Goal: Information Seeking & Learning: Learn about a topic

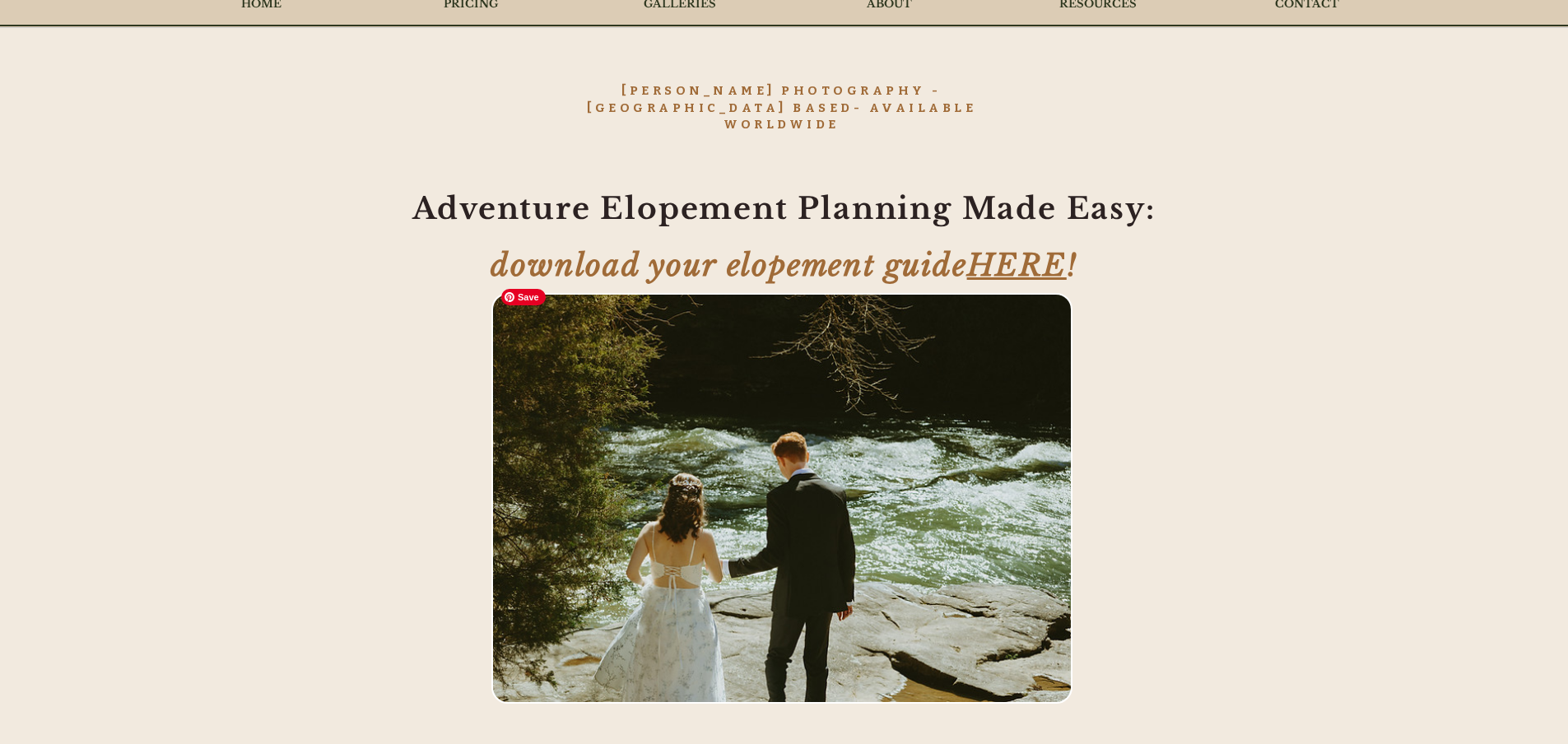
scroll to position [65, 0]
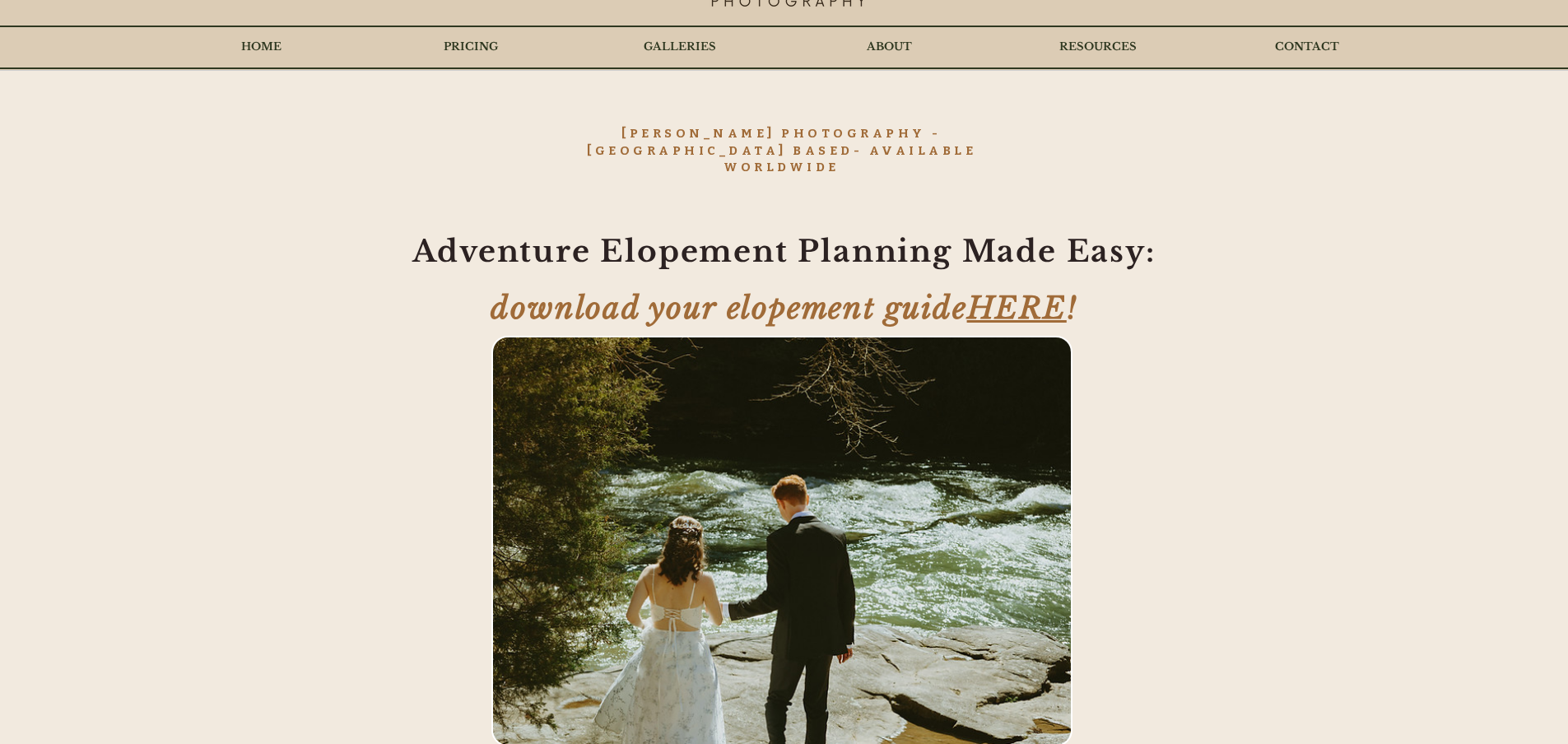
click at [1013, 295] on span "HERE" at bounding box center [1017, 308] width 100 height 37
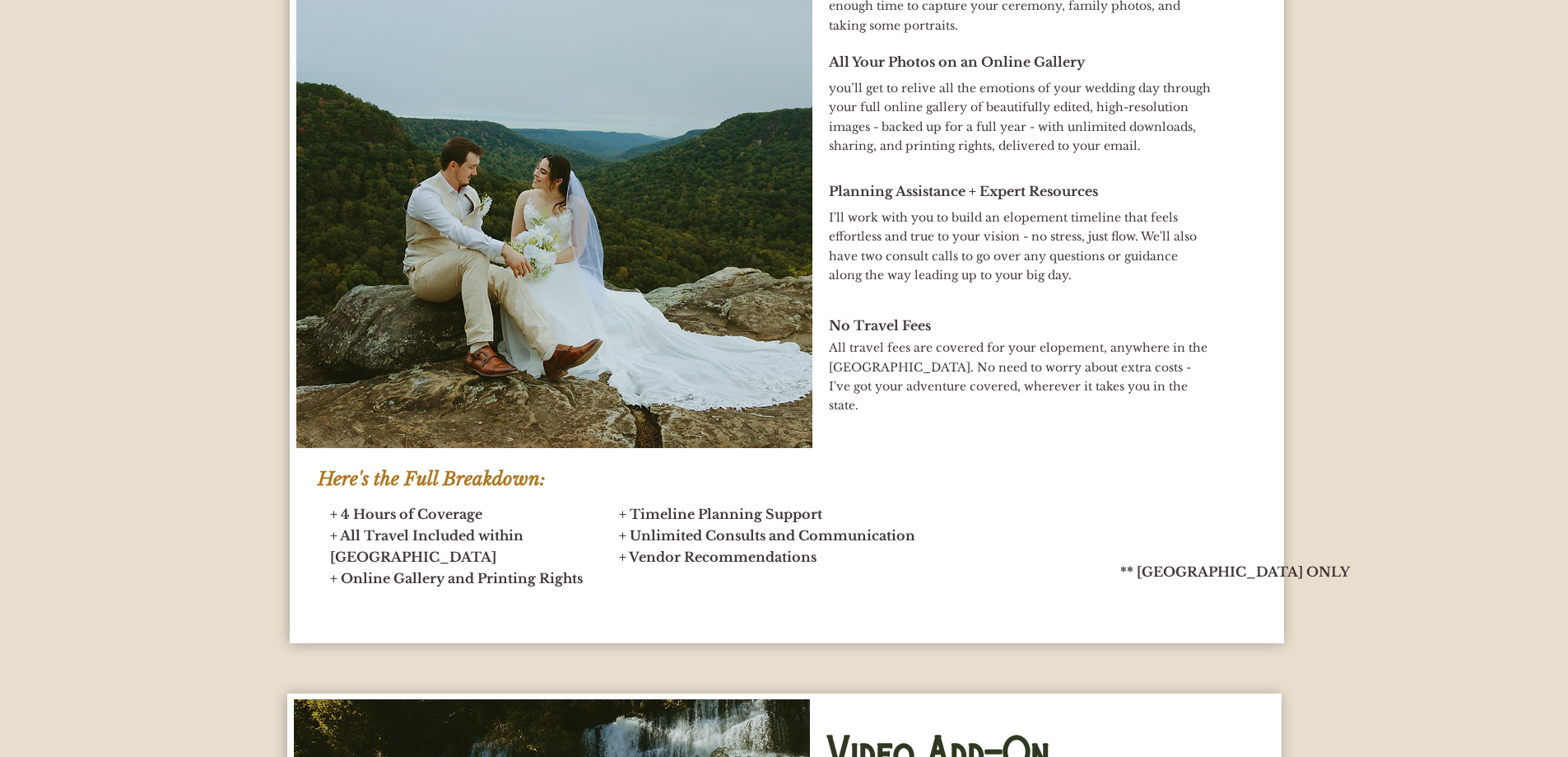
scroll to position [9636, 0]
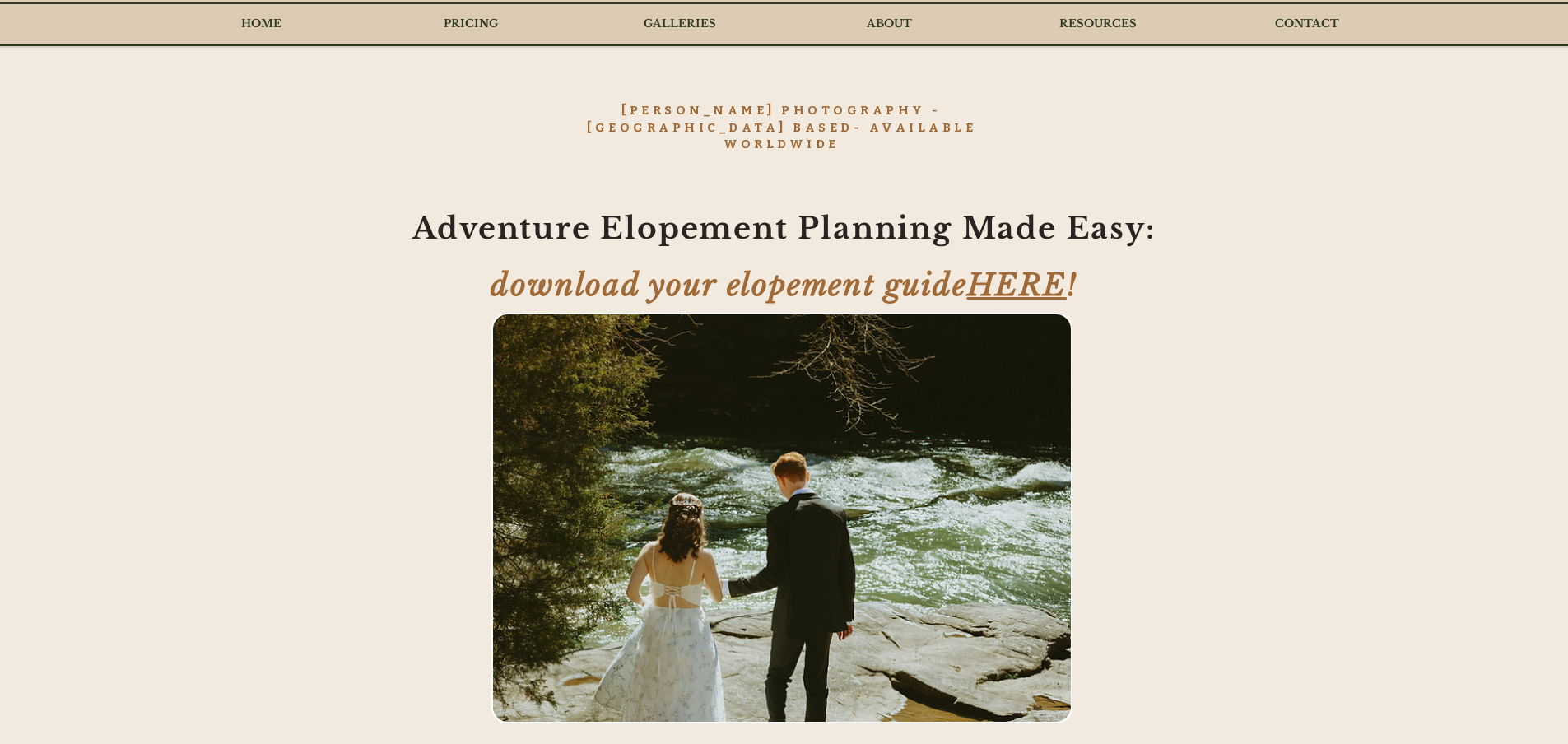
scroll to position [82, 0]
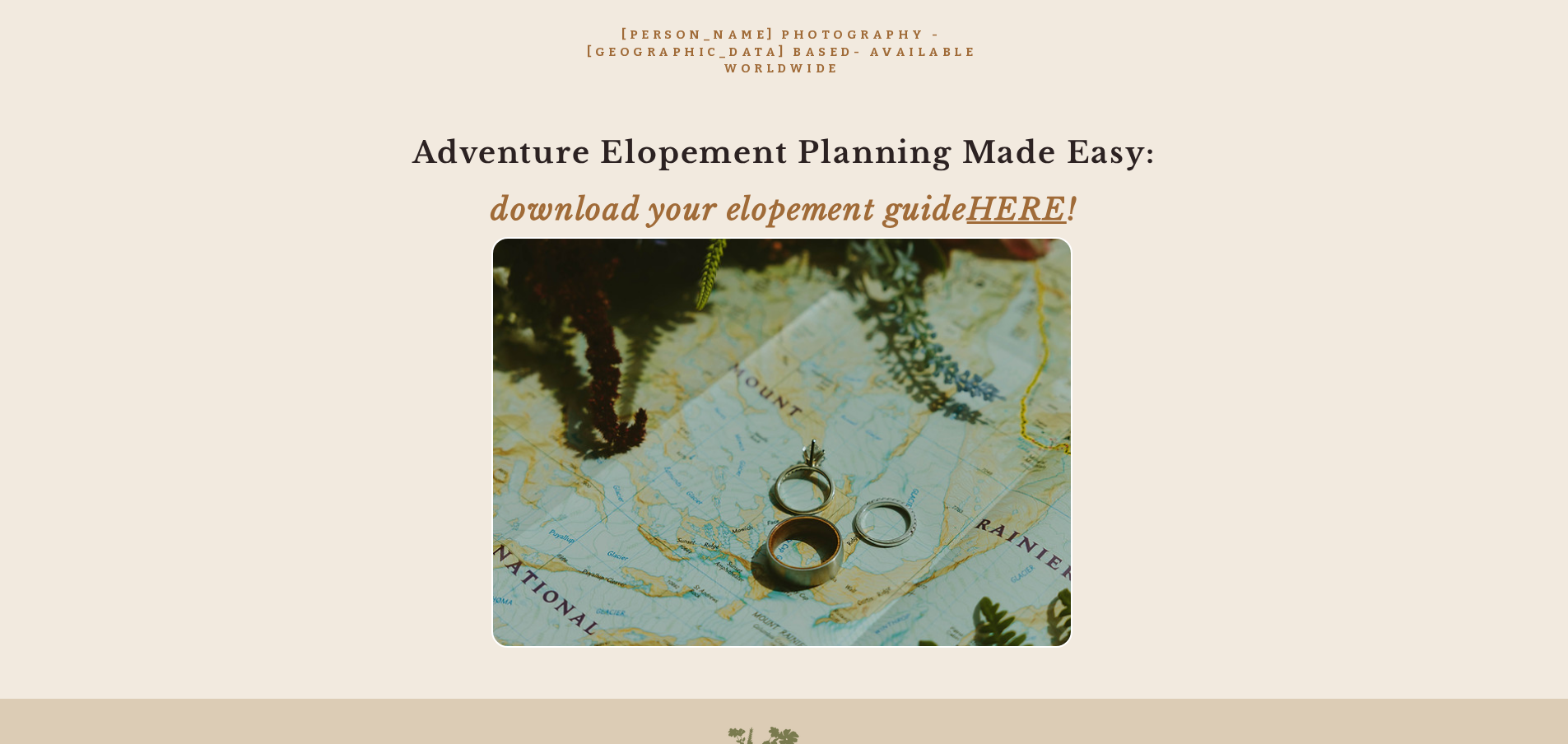
scroll to position [165, 0]
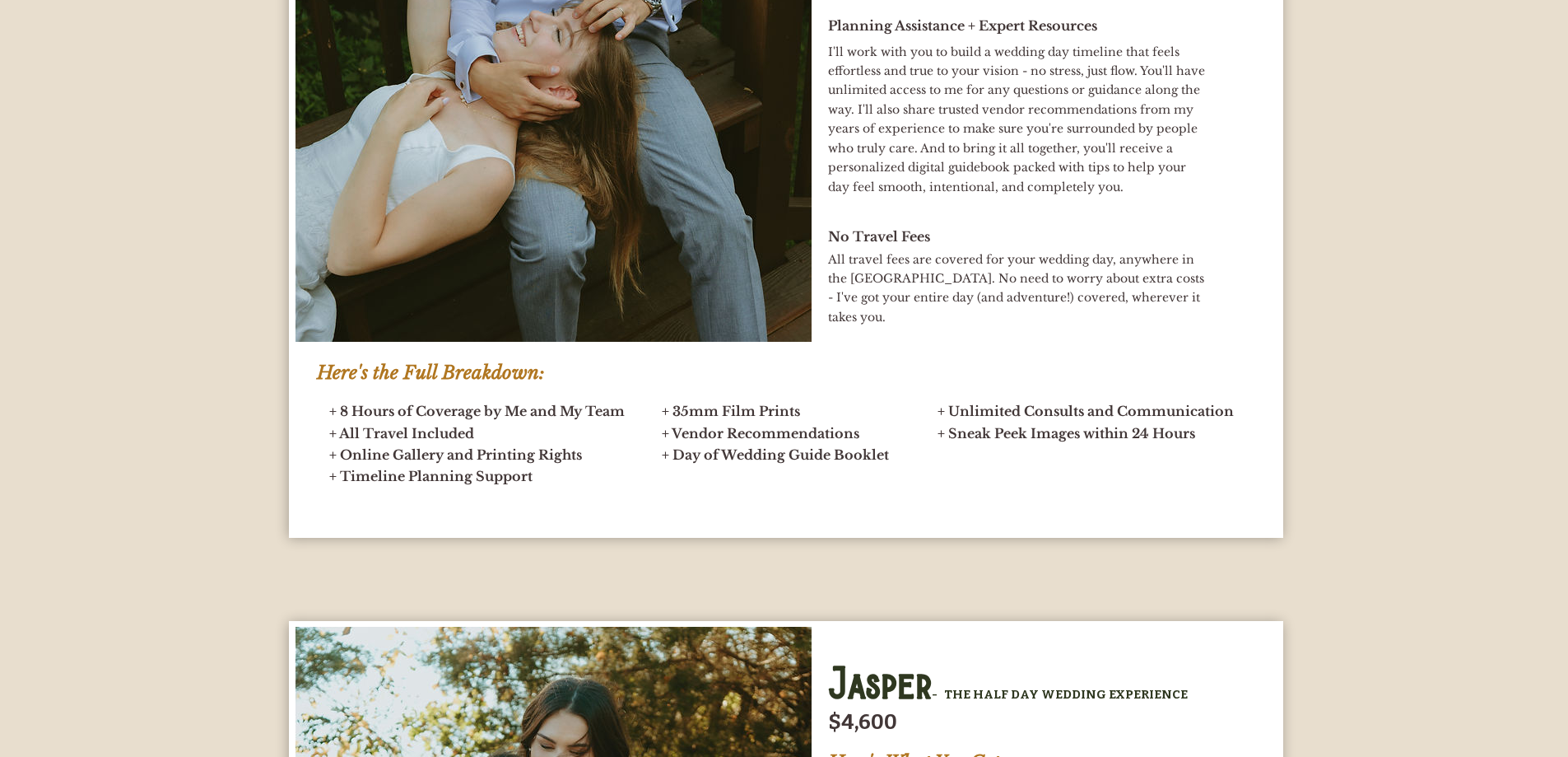
scroll to position [7495, 0]
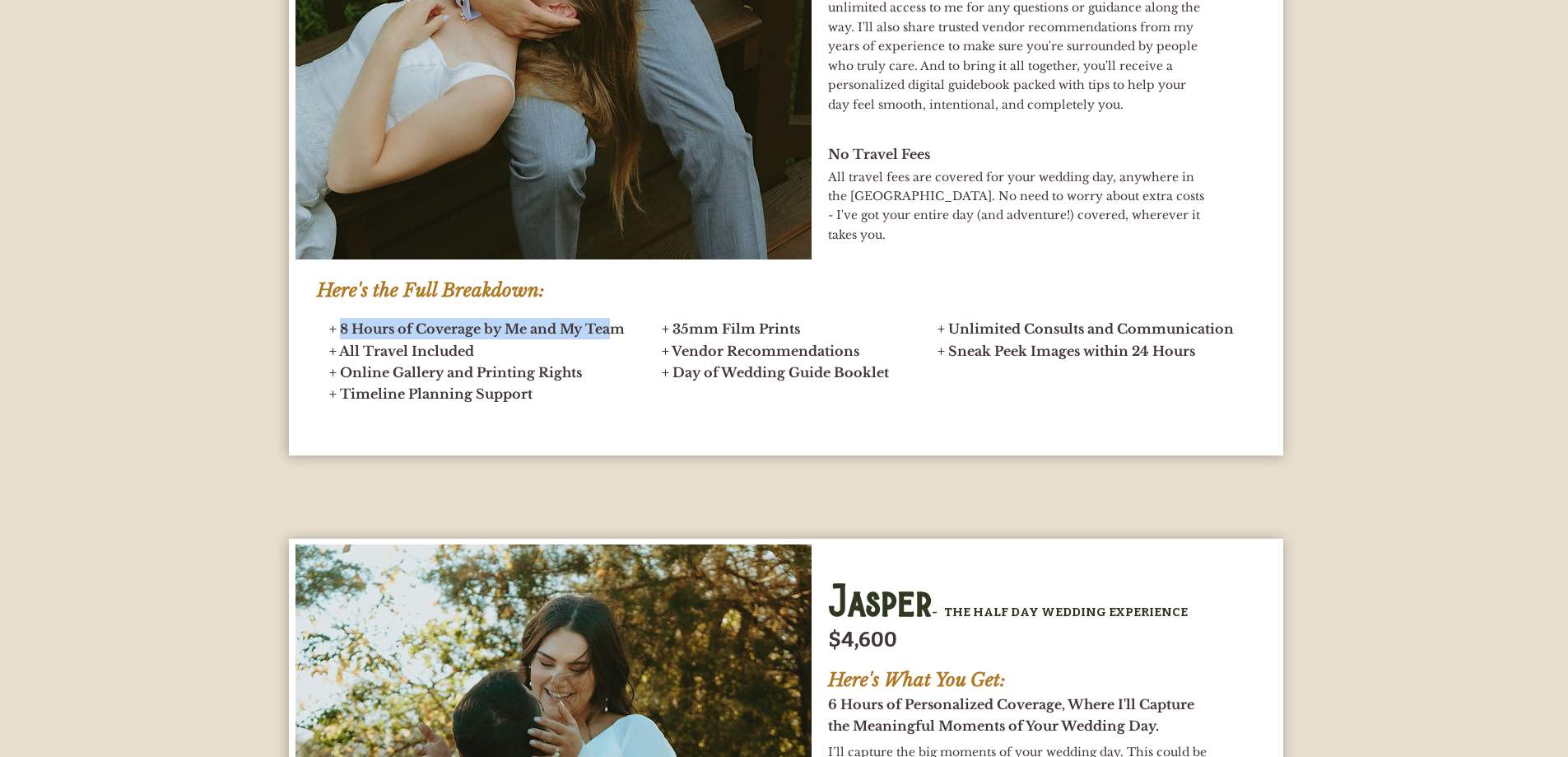
drag, startPoint x: 339, startPoint y: 329, endPoint x: 628, endPoint y: 333, distance: 289.0
click at [617, 330] on span "+ 8 Hours of Coverage by Me and My Team + All Travel Included + Online Gallery …" at bounding box center [477, 351] width 295 height 59
click at [628, 333] on h2 "+ 8 Hours of Coverage by Me and My Team + All Travel Included + Online Gallery …" at bounding box center [482, 351] width 305 height 65
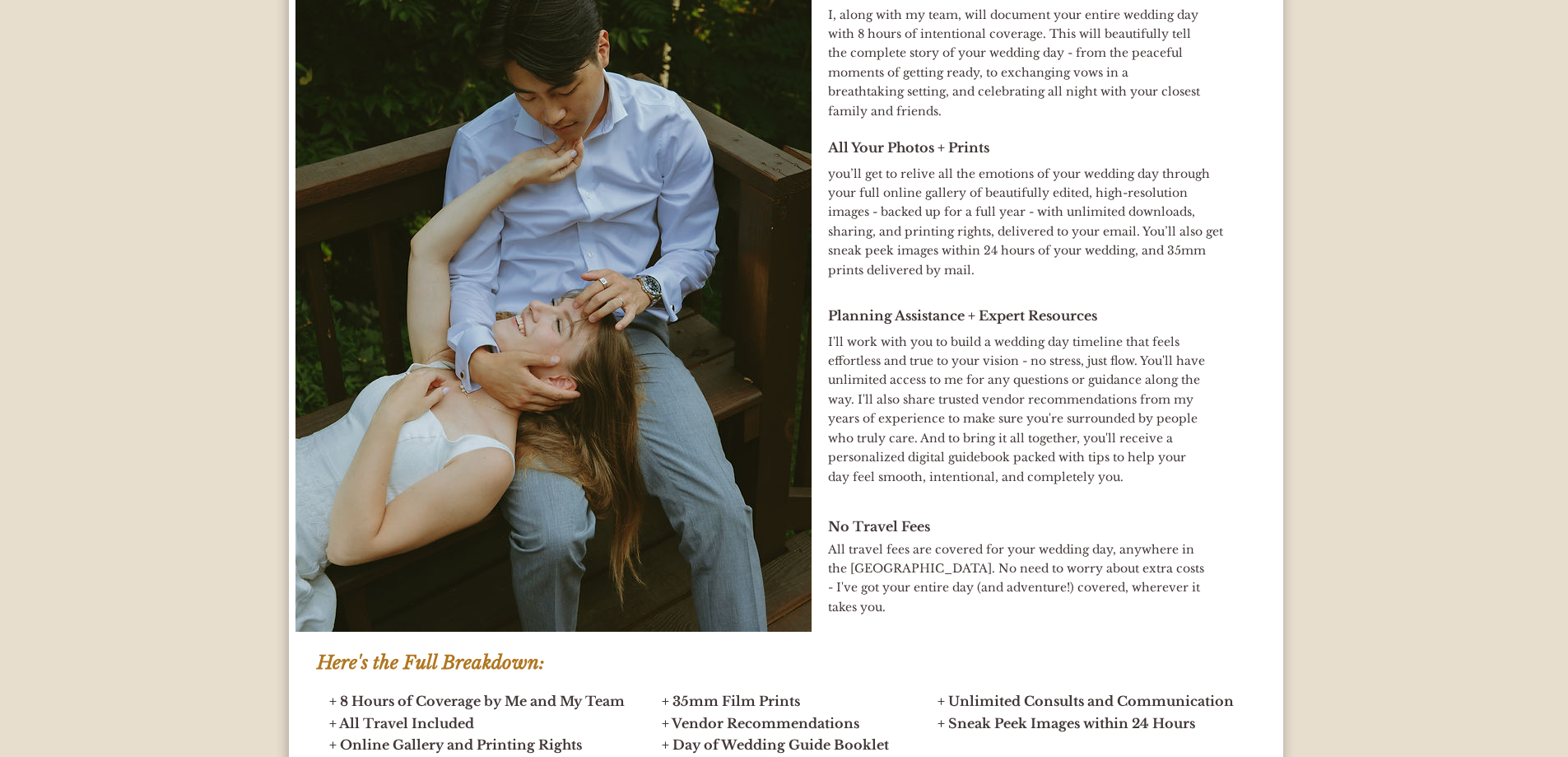
scroll to position [7248, 0]
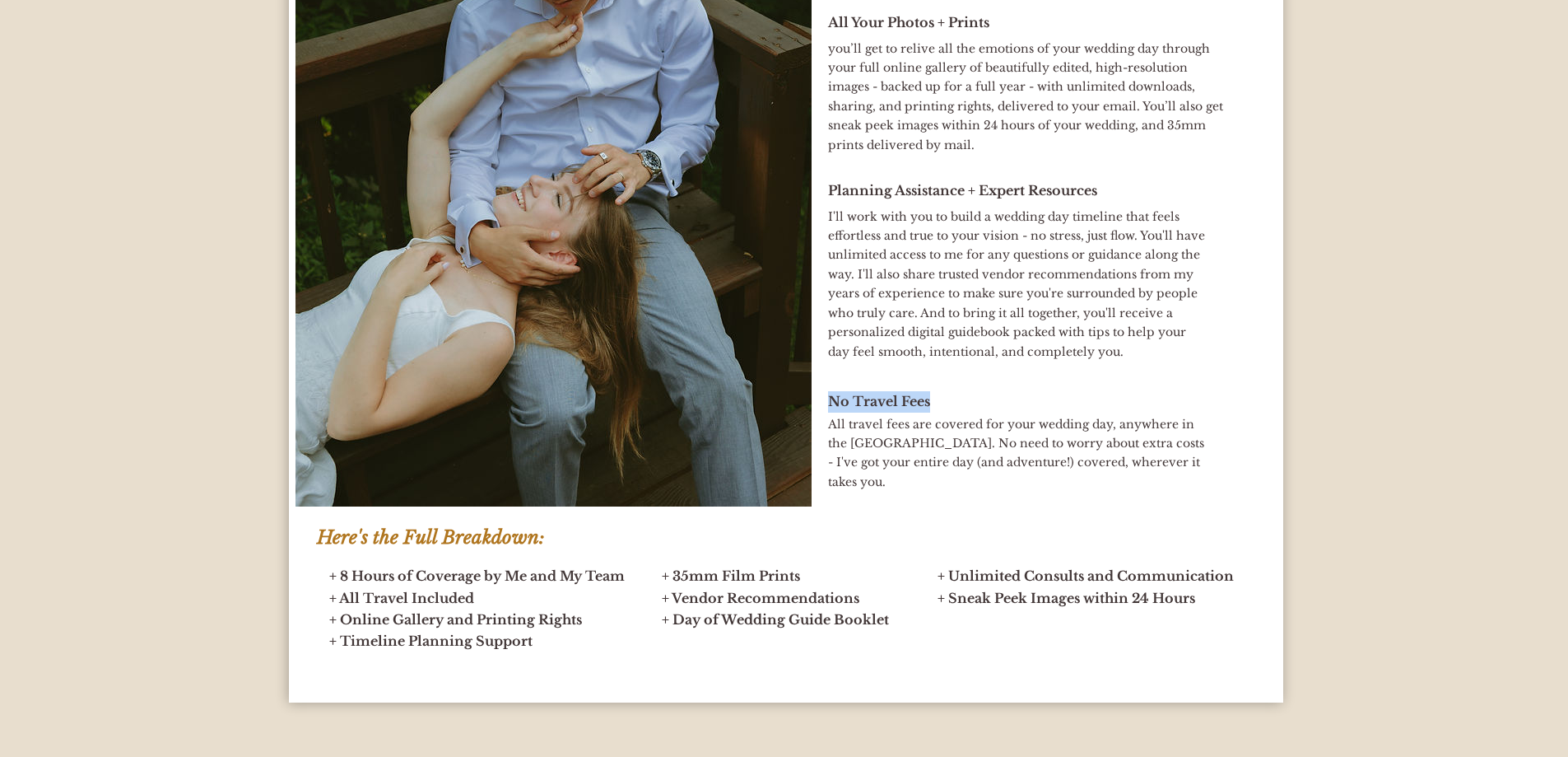
drag, startPoint x: 829, startPoint y: 401, endPoint x: 961, endPoint y: 408, distance: 132.2
click at [961, 408] on h2 "No Travel Fees" at bounding box center [1050, 402] width 445 height 22
click at [922, 445] on span "All travel fees are covered for your wedding day, anywhere in the [GEOGRAPHIC_D…" at bounding box center [1016, 452] width 376 height 72
click at [876, 428] on span "All travel fees are covered for your wedding day, anywhere in the [GEOGRAPHIC_D…" at bounding box center [1016, 452] width 376 height 72
click at [841, 407] on span "No Travel Fees" at bounding box center [878, 401] width 102 height 16
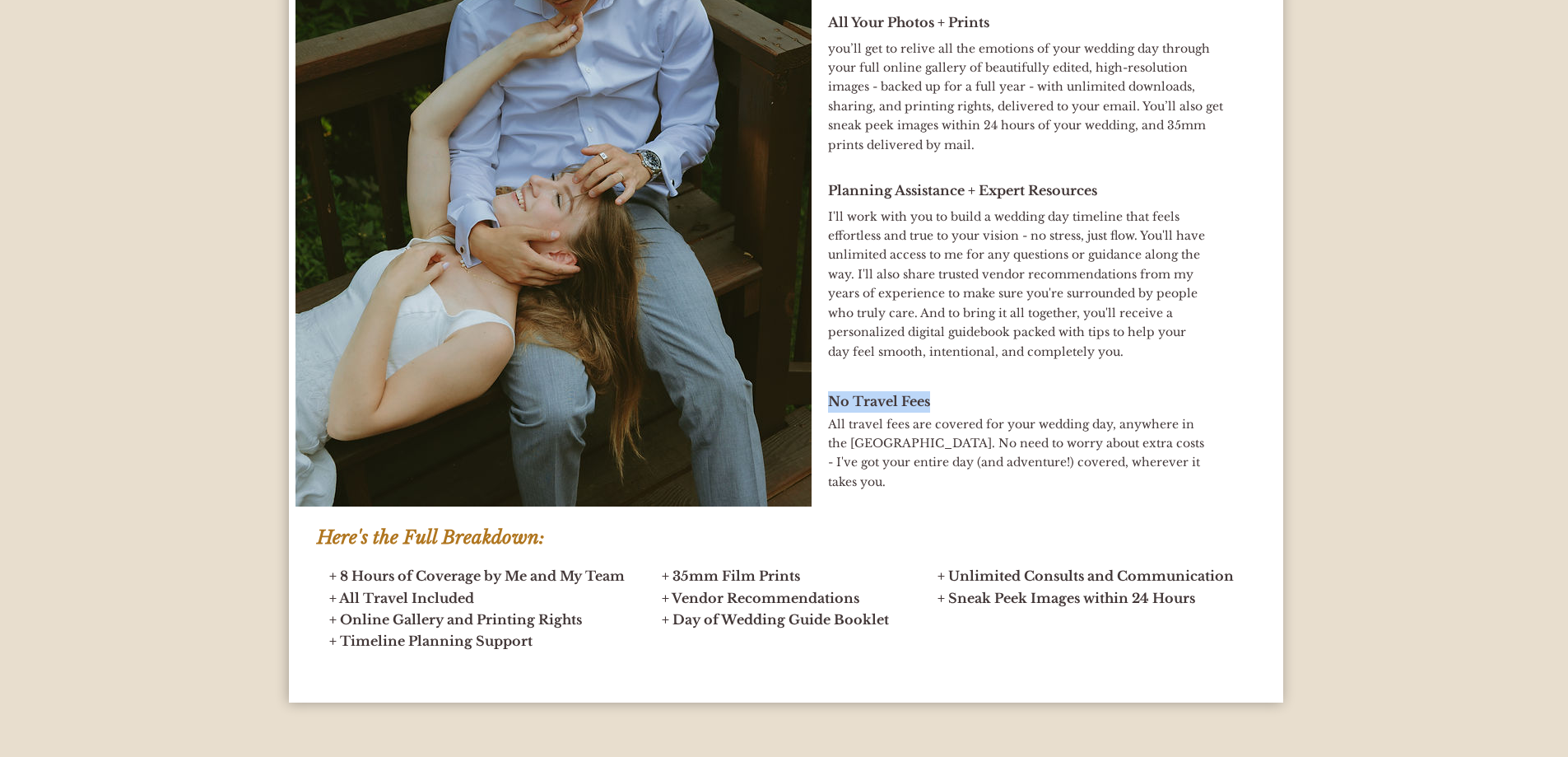
drag, startPoint x: 929, startPoint y: 401, endPoint x: 829, endPoint y: 403, distance: 100.0
click at [829, 403] on span "No Travel Fees" at bounding box center [878, 401] width 102 height 16
click at [849, 436] on span "All travel fees are covered for your wedding day, anywhere in the [GEOGRAPHIC_D…" at bounding box center [1016, 452] width 376 height 72
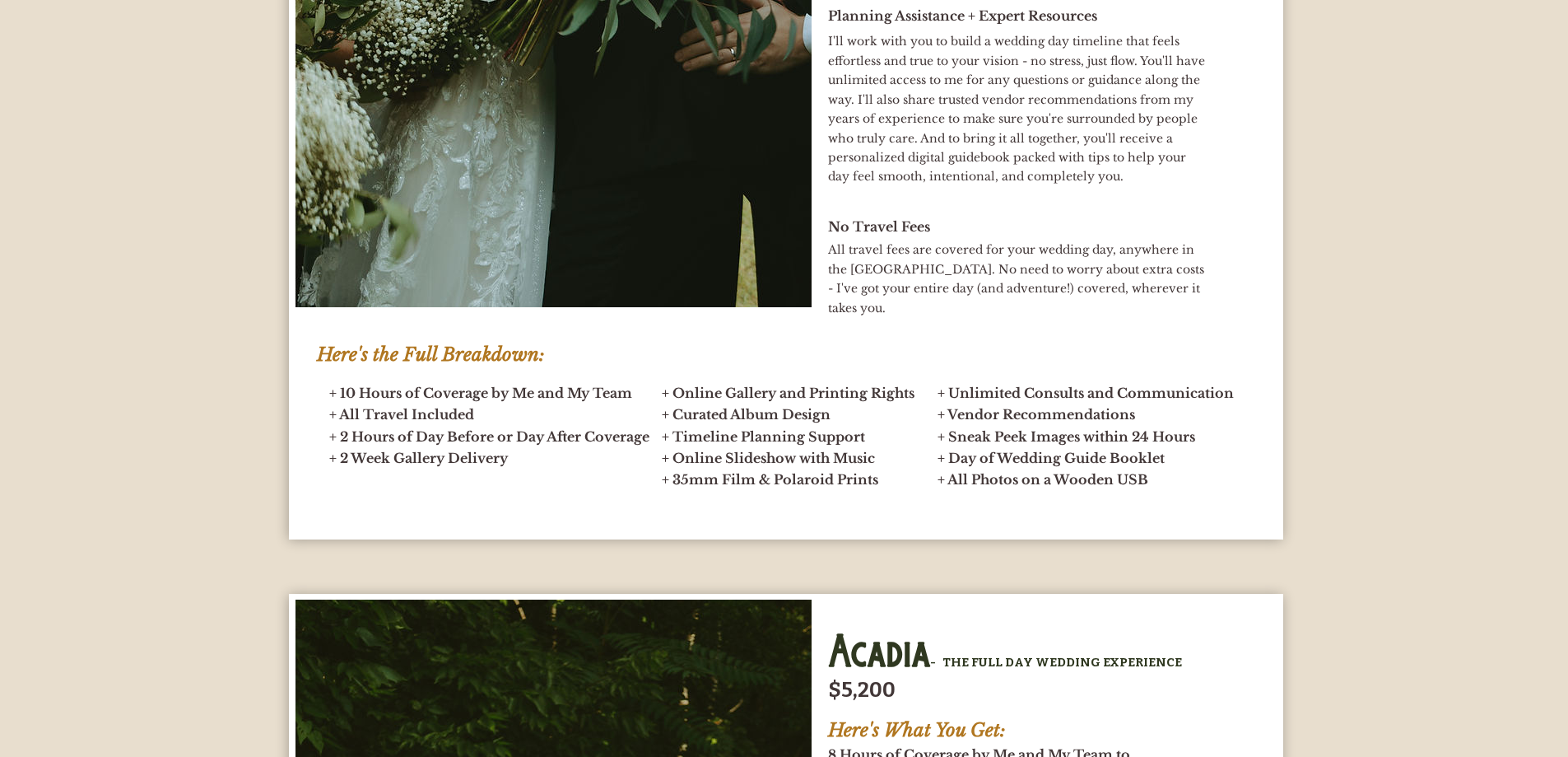
scroll to position [6178, 0]
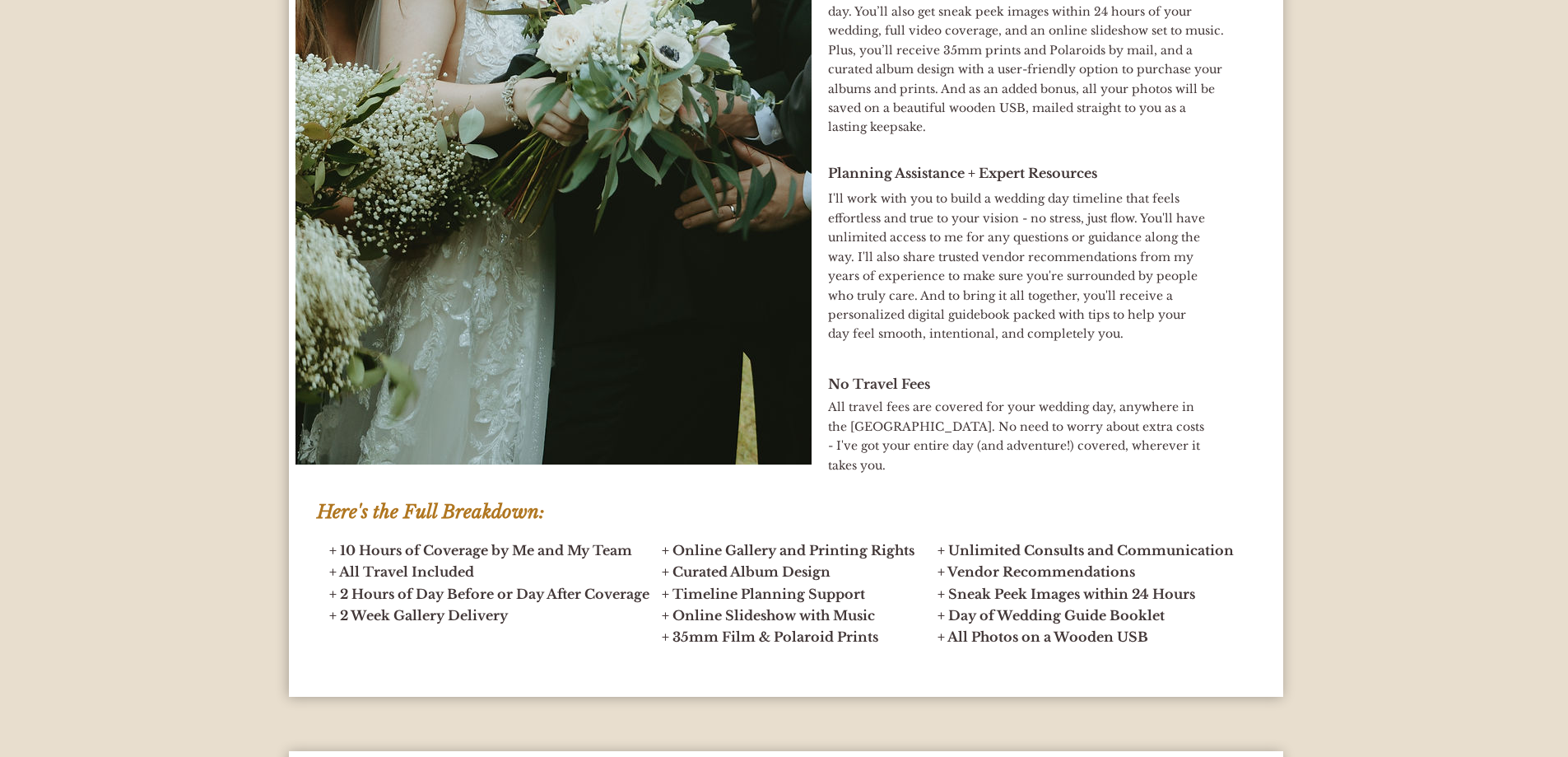
click at [360, 513] on span "Here's the Full Breakdown:" at bounding box center [431, 512] width 228 height 23
click at [408, 511] on span "Here's the Full Breakdown:" at bounding box center [431, 512] width 228 height 23
drag, startPoint x: 536, startPoint y: 515, endPoint x: 548, endPoint y: 515, distance: 12.0
click at [548, 515] on h2 "Here's the Full Breakdown:" at bounding box center [484, 513] width 334 height 20
click at [554, 515] on h2 "Here's the Full Breakdown:" at bounding box center [484, 513] width 334 height 20
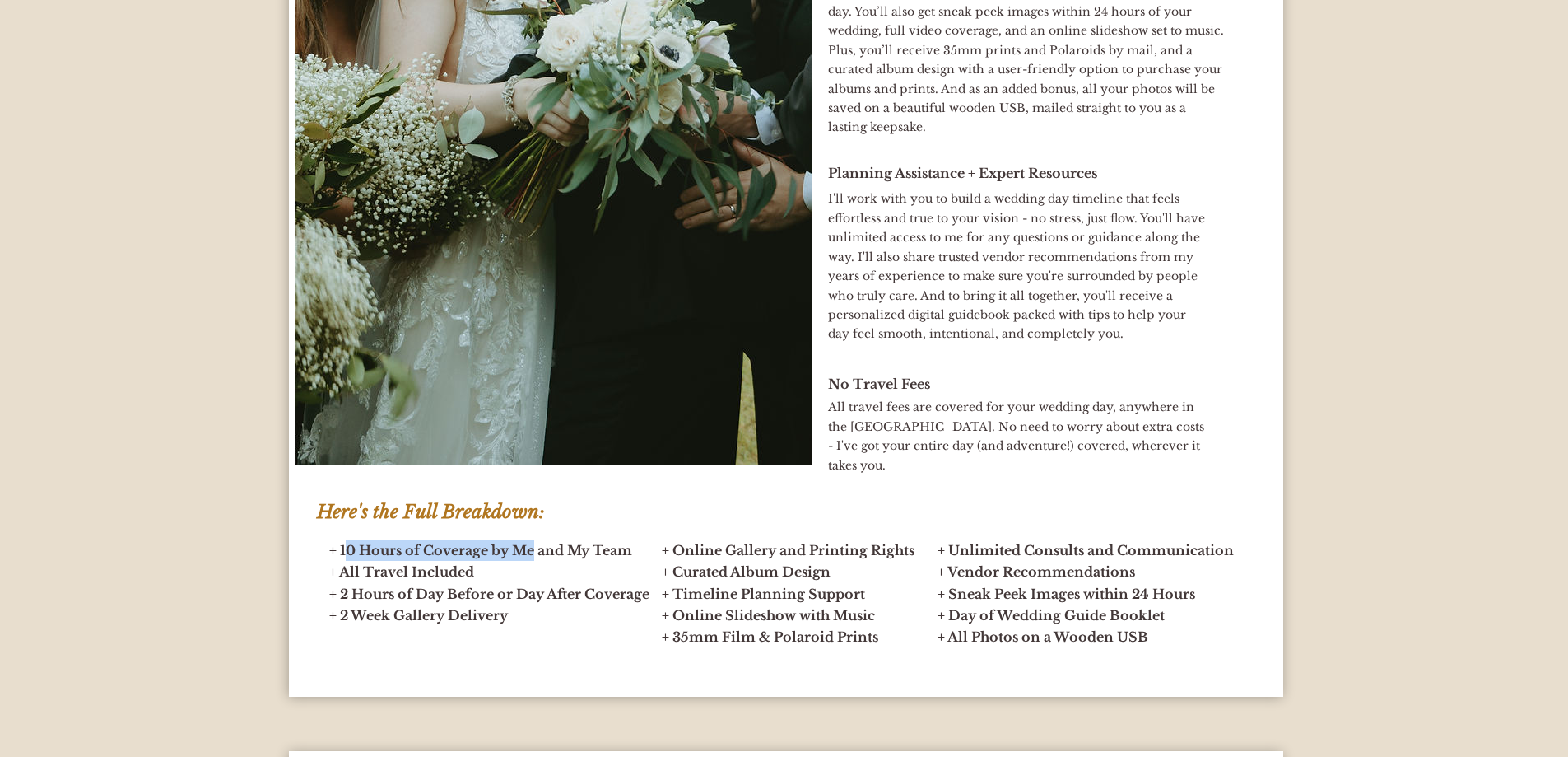
drag, startPoint x: 343, startPoint y: 552, endPoint x: 535, endPoint y: 560, distance: 192.2
click at [535, 560] on h2 "+ 10 Hours of Coverage by Me and My Team + All Travel Included + 2 Hours of Day…" at bounding box center [490, 583] width 322 height 87
click at [524, 560] on div at bounding box center [524, 560] width 0 height 0
click at [591, 555] on span "+ 10 Hours of Coverage by Me and My Team" at bounding box center [481, 550] width 303 height 16
click at [484, 579] on h2 "+ 10 Hours of Coverage by Me and My Team + All Travel Included + 2 Hours of Day…" at bounding box center [490, 583] width 322 height 87
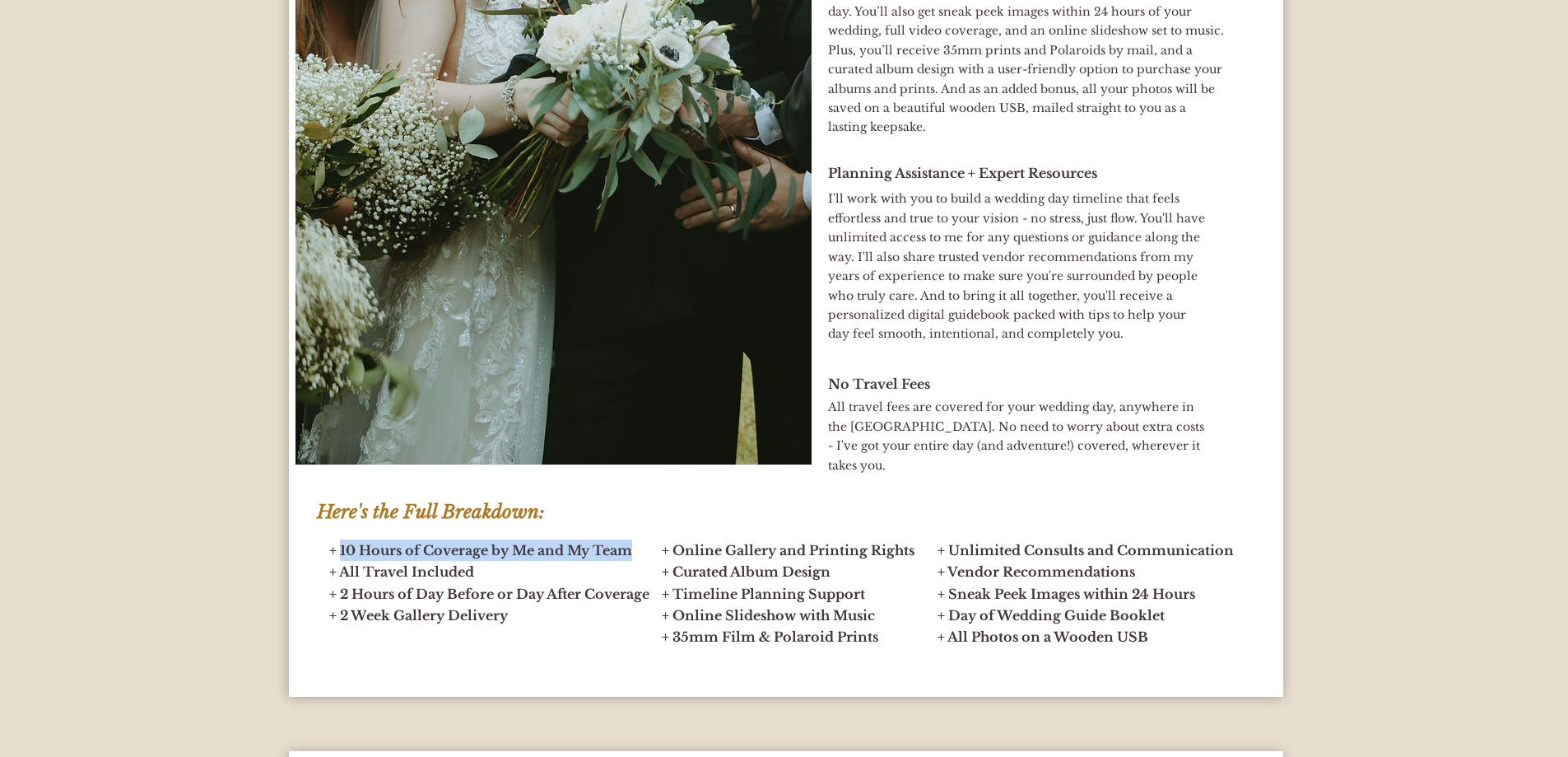
drag, startPoint x: 340, startPoint y: 551, endPoint x: 650, endPoint y: 558, distance: 310.1
click at [650, 558] on h2 "+ 10 Hours of Coverage by Me and My Team + All Travel Included + 2 Hours of Day…" at bounding box center [490, 583] width 322 height 87
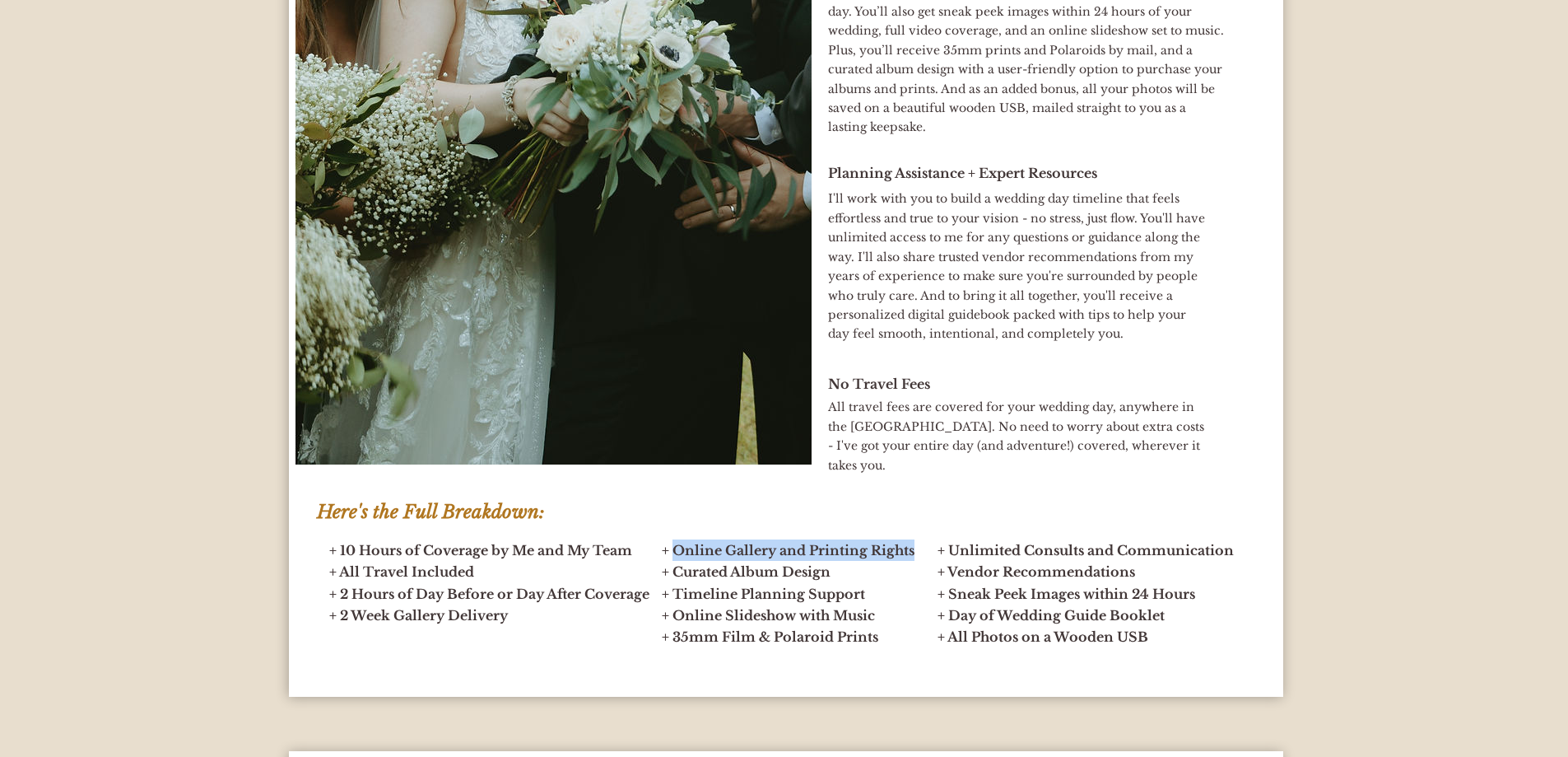
drag, startPoint x: 675, startPoint y: 551, endPoint x: 914, endPoint y: 543, distance: 239.1
click at [914, 543] on h2 "+ Online Gallery and Printing Rights + Curated Album Design + Timeline Planning…" at bounding box center [794, 594] width 265 height 108
drag, startPoint x: 751, startPoint y: 577, endPoint x: 850, endPoint y: 571, distance: 99.2
click at [850, 571] on h2 "+ Online Gallery and Printing Rights + Curated Album Design + Timeline Planning…" at bounding box center [794, 594] width 265 height 108
click at [778, 583] on h2 "+ Online Gallery and Printing Rights + Curated Album Design + Timeline Planning…" at bounding box center [794, 594] width 265 height 108
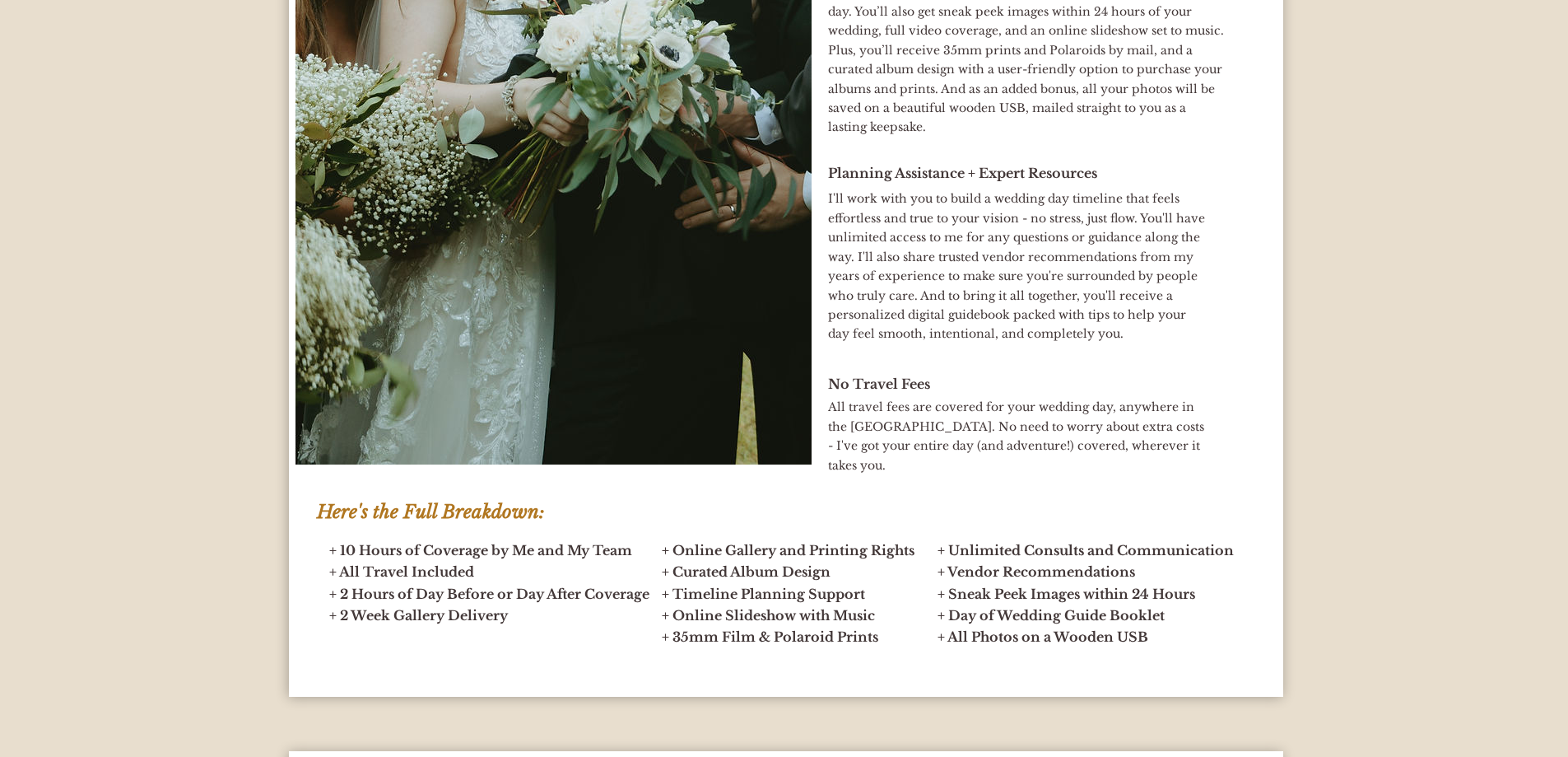
scroll to position [6342, 0]
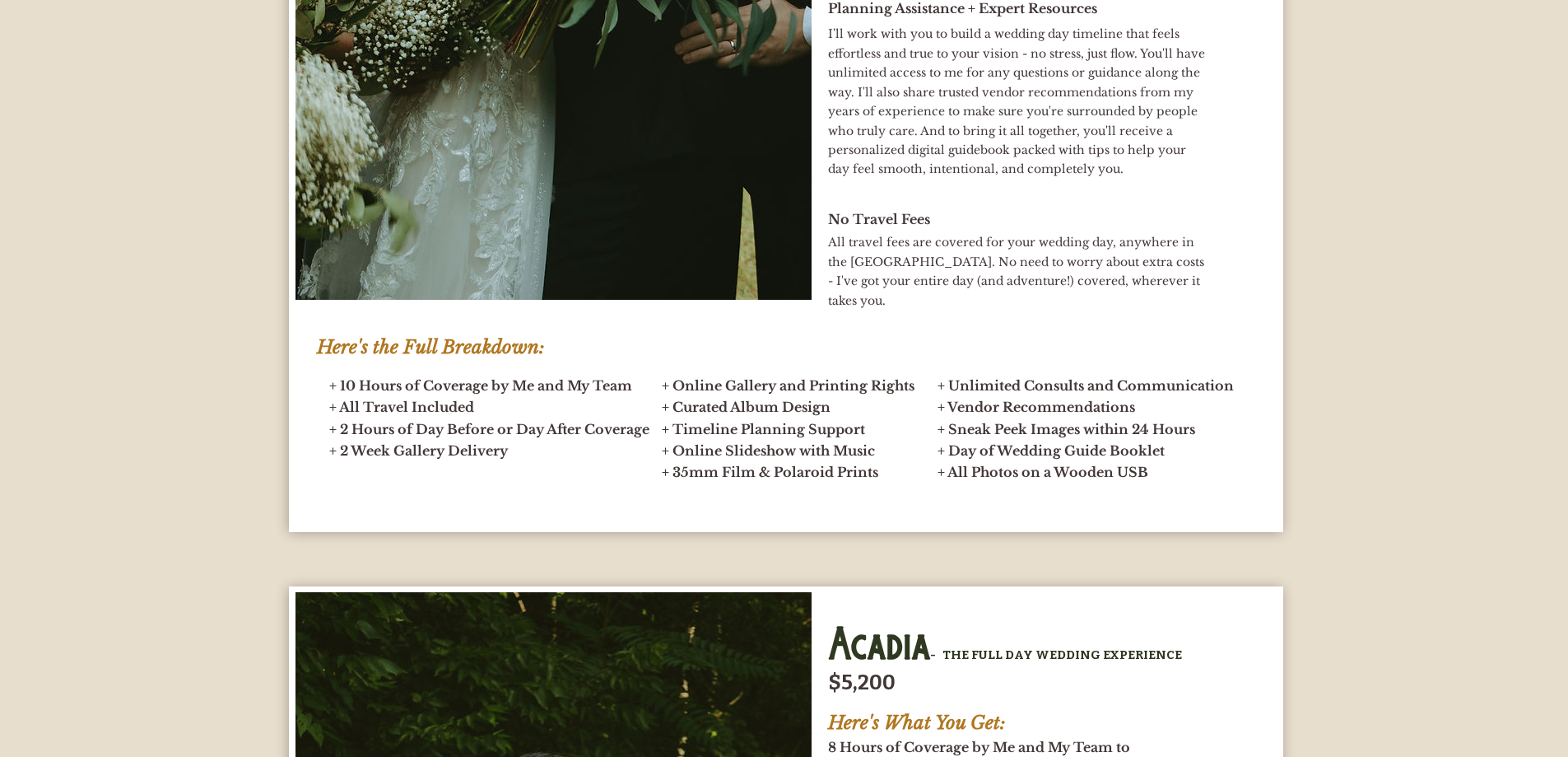
click at [363, 443] on span "+ 2 Hours of Day Before or Day After Coverage + 2 Week Gallery Delivery" at bounding box center [490, 440] width 321 height 38
click at [353, 427] on span "+ 2 Hours of Day Before or Day After Coverage + 2 Week Gallery Delivery" at bounding box center [490, 440] width 321 height 38
drag, startPoint x: 340, startPoint y: 432, endPoint x: 646, endPoint y: 437, distance: 306.0
click at [646, 437] on h2 "+ 10 Hours of Coverage by Me and My Team + All Travel Included + 2 Hours of Day…" at bounding box center [490, 418] width 322 height 87
click at [561, 455] on h2 "+ 10 Hours of Coverage by Me and My Team + All Travel Included + 2 Hours of Day…" at bounding box center [490, 418] width 322 height 87
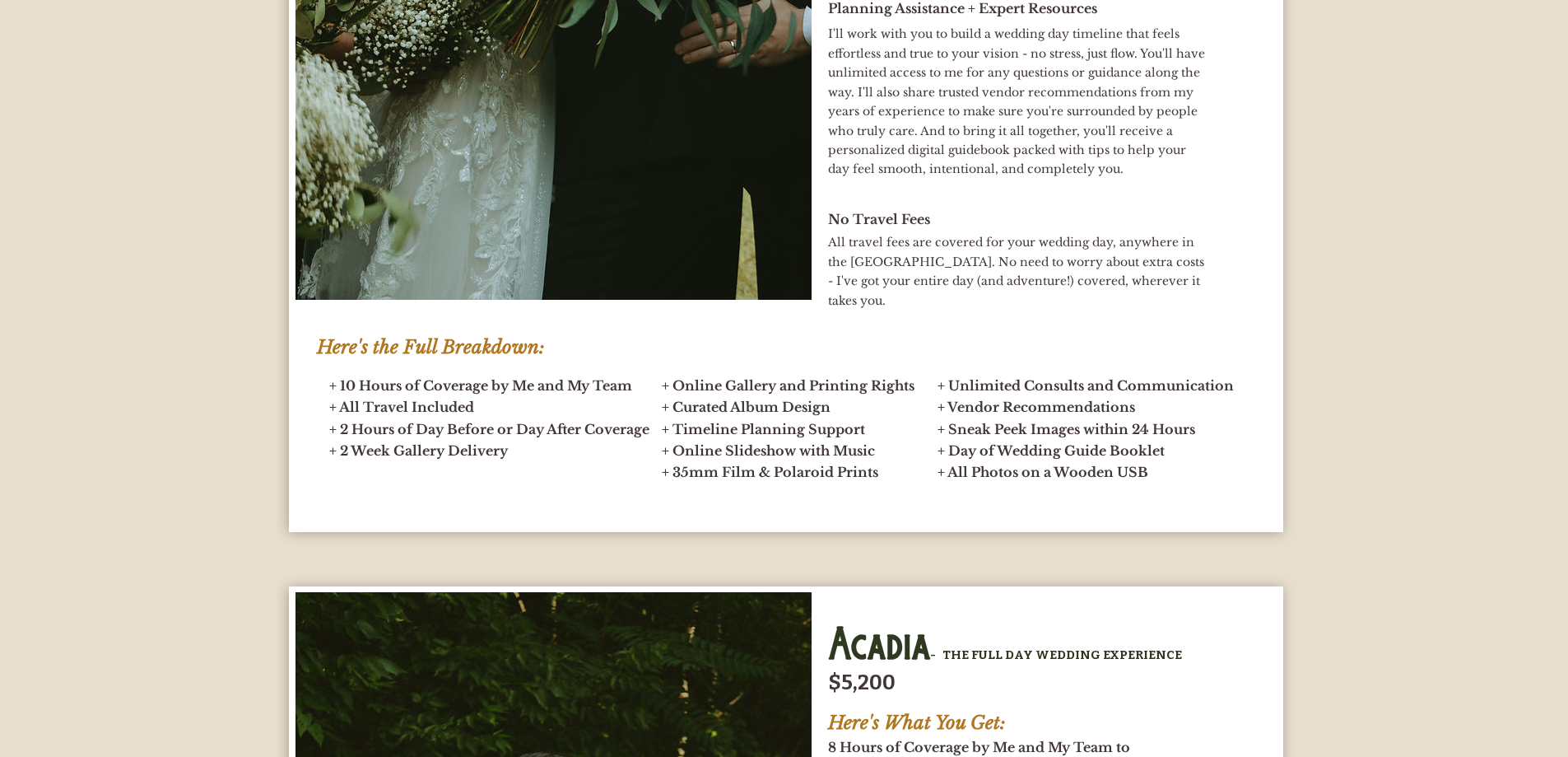
drag, startPoint x: 505, startPoint y: 451, endPoint x: 342, endPoint y: 457, distance: 163.1
click at [342, 457] on span "+ 2 Hours of Day Before or Day After Coverage + 2 Week Gallery Delivery" at bounding box center [490, 440] width 321 height 38
click at [343, 424] on span "+ 2 Hours of Day Before or Day After Coverage + 2 Week Gallery Delivery" at bounding box center [490, 440] width 321 height 38
drag, startPoint x: 340, startPoint y: 408, endPoint x: 493, endPoint y: 409, distance: 153.0
click at [493, 409] on h2 "+ 10 Hours of Coverage by Me and My Team + All Travel Included + 2 Hours of Day…" at bounding box center [490, 418] width 322 height 87
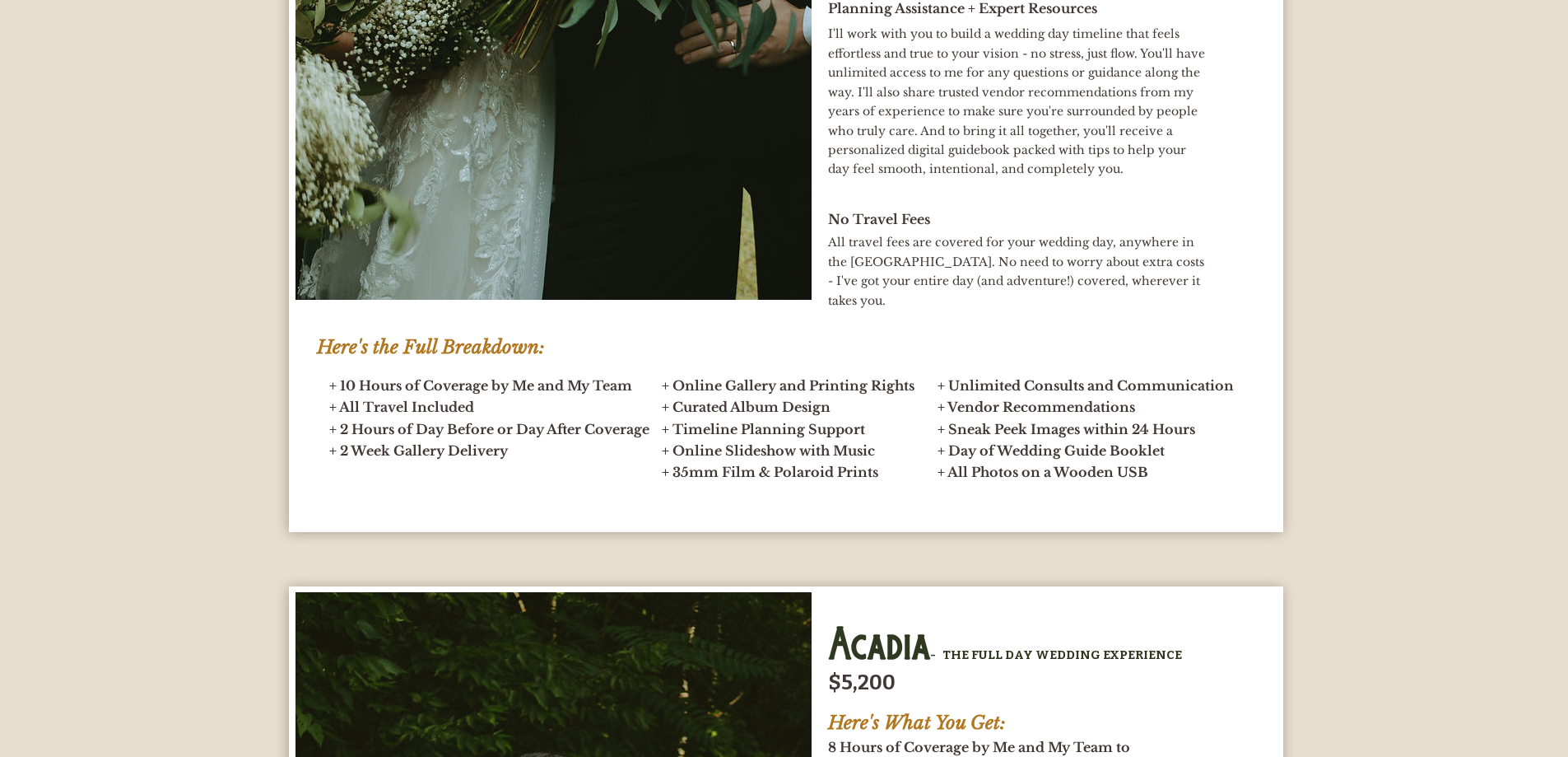
click at [381, 391] on span "+ 10 Hours of Coverage by Me and My Team" at bounding box center [481, 386] width 303 height 16
drag, startPoint x: 342, startPoint y: 433, endPoint x: 513, endPoint y: 452, distance: 172.1
click at [513, 452] on h2 "+ 10 Hours of Coverage by Me and My Team + All Travel Included + 2 Hours of Day…" at bounding box center [490, 418] width 322 height 87
drag, startPoint x: 340, startPoint y: 388, endPoint x: 509, endPoint y: 461, distance: 184.1
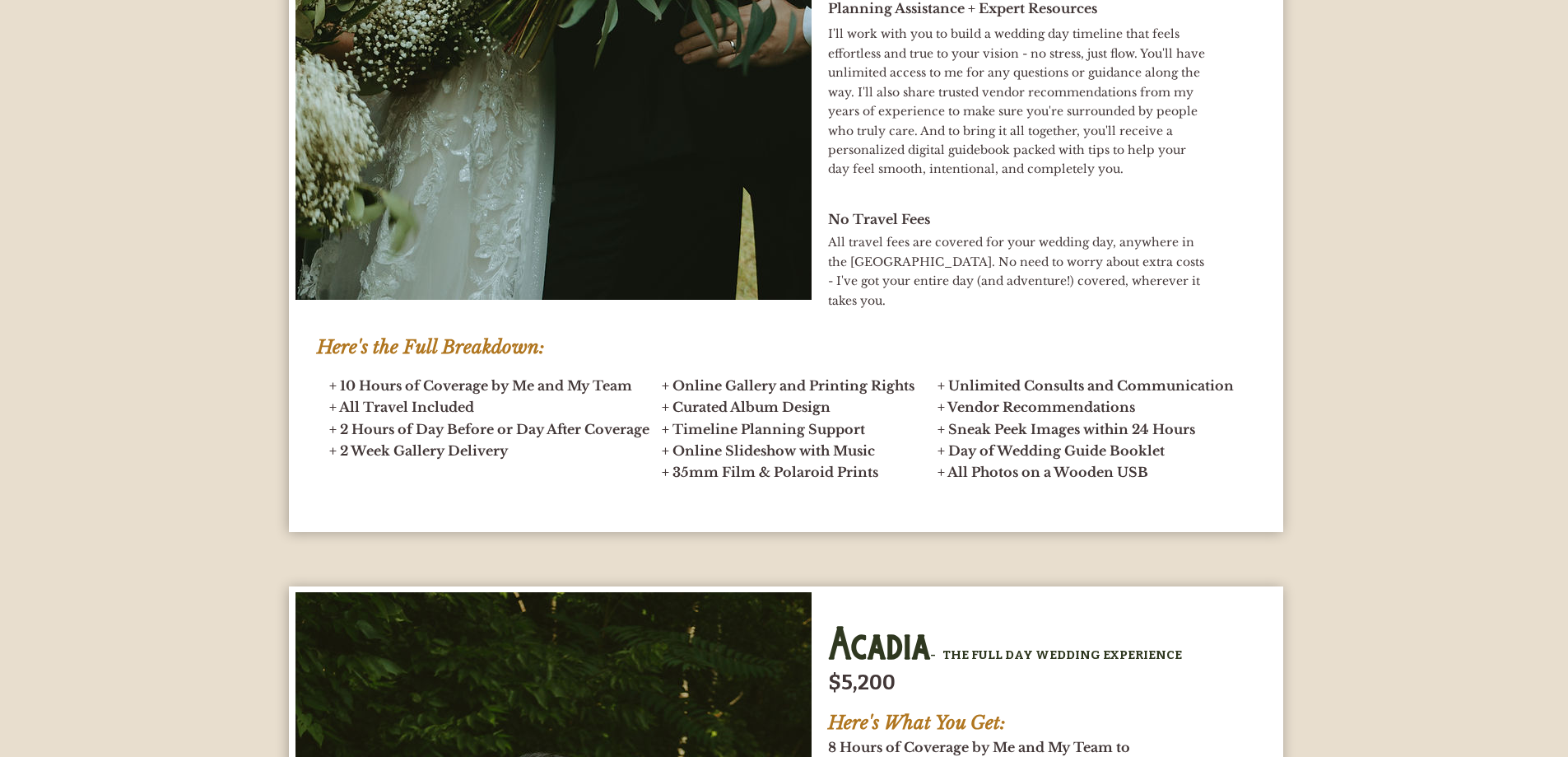
click at [509, 461] on h2 "+ 10 Hours of Coverage by Me and My Team + All Travel Included + 2 Hours of Day…" at bounding box center [490, 418] width 322 height 87
click at [510, 454] on h2 "+ 10 Hours of Coverage by Me and My Team + All Travel Included + 2 Hours of Day…" at bounding box center [490, 418] width 322 height 87
click at [475, 407] on h2 "+ 10 Hours of Coverage by Me and My Team + All Travel Included + 2 Hours of Day…" at bounding box center [490, 418] width 322 height 87
drag, startPoint x: 344, startPoint y: 410, endPoint x: 480, endPoint y: 415, distance: 136.1
click at [480, 415] on h2 "+ 10 Hours of Coverage by Me and My Team + All Travel Included + 2 Hours of Day…" at bounding box center [490, 418] width 322 height 87
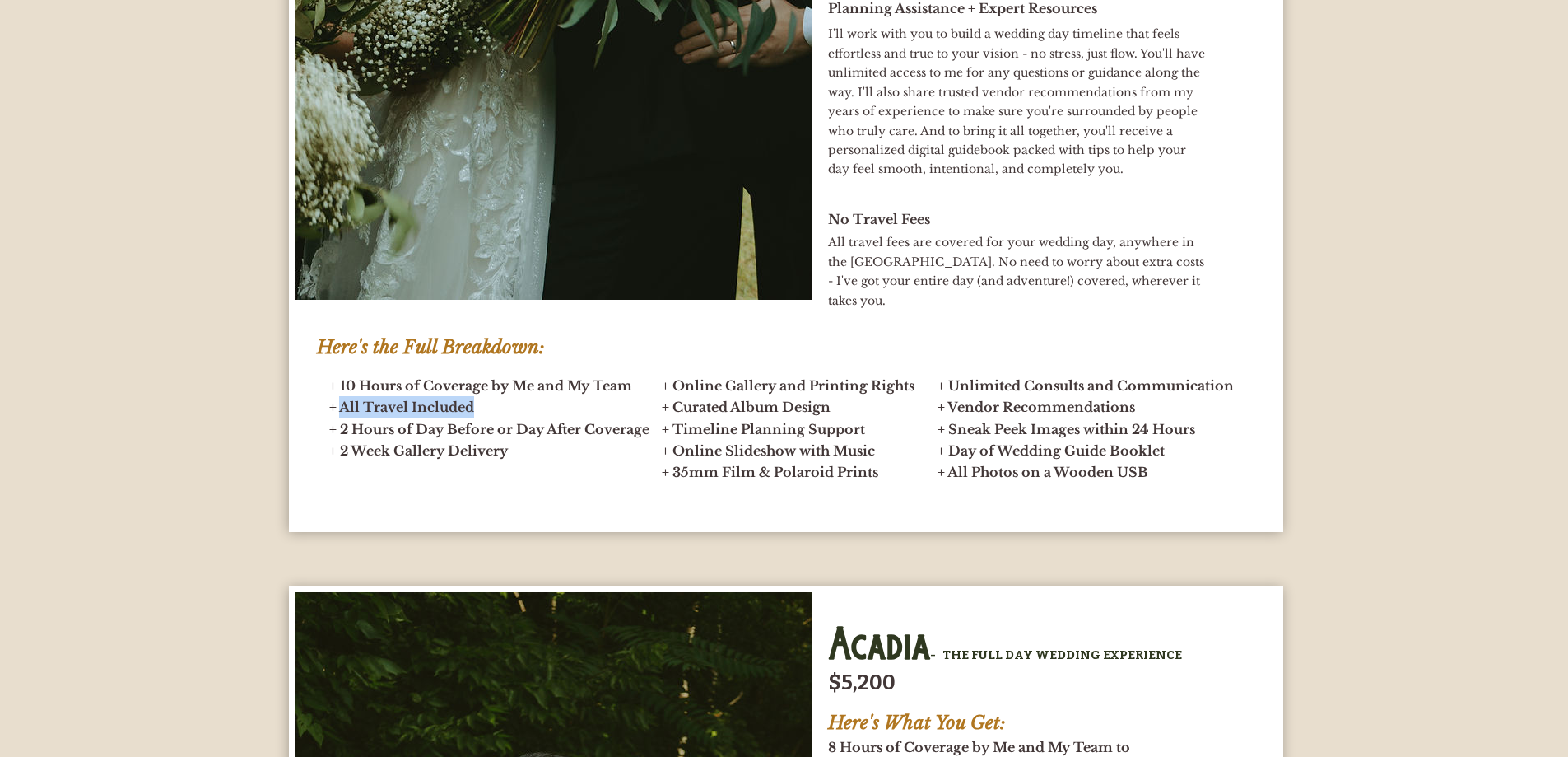
click at [483, 412] on h2 "+ 10 Hours of Coverage by Me and My Team + All Travel Included + 2 Hours of Day…" at bounding box center [490, 418] width 322 height 87
click at [503, 452] on span "+ 2 Hours of Day Before or Day After Coverage + 2 Week Gallery Delivery" at bounding box center [490, 440] width 321 height 38
drag, startPoint x: 503, startPoint y: 431, endPoint x: 552, endPoint y: 435, distance: 49.2
click at [552, 435] on span "+ 2 Hours of Day Before or Day After Coverage + 2 Week Gallery Delivery" at bounding box center [490, 440] width 321 height 38
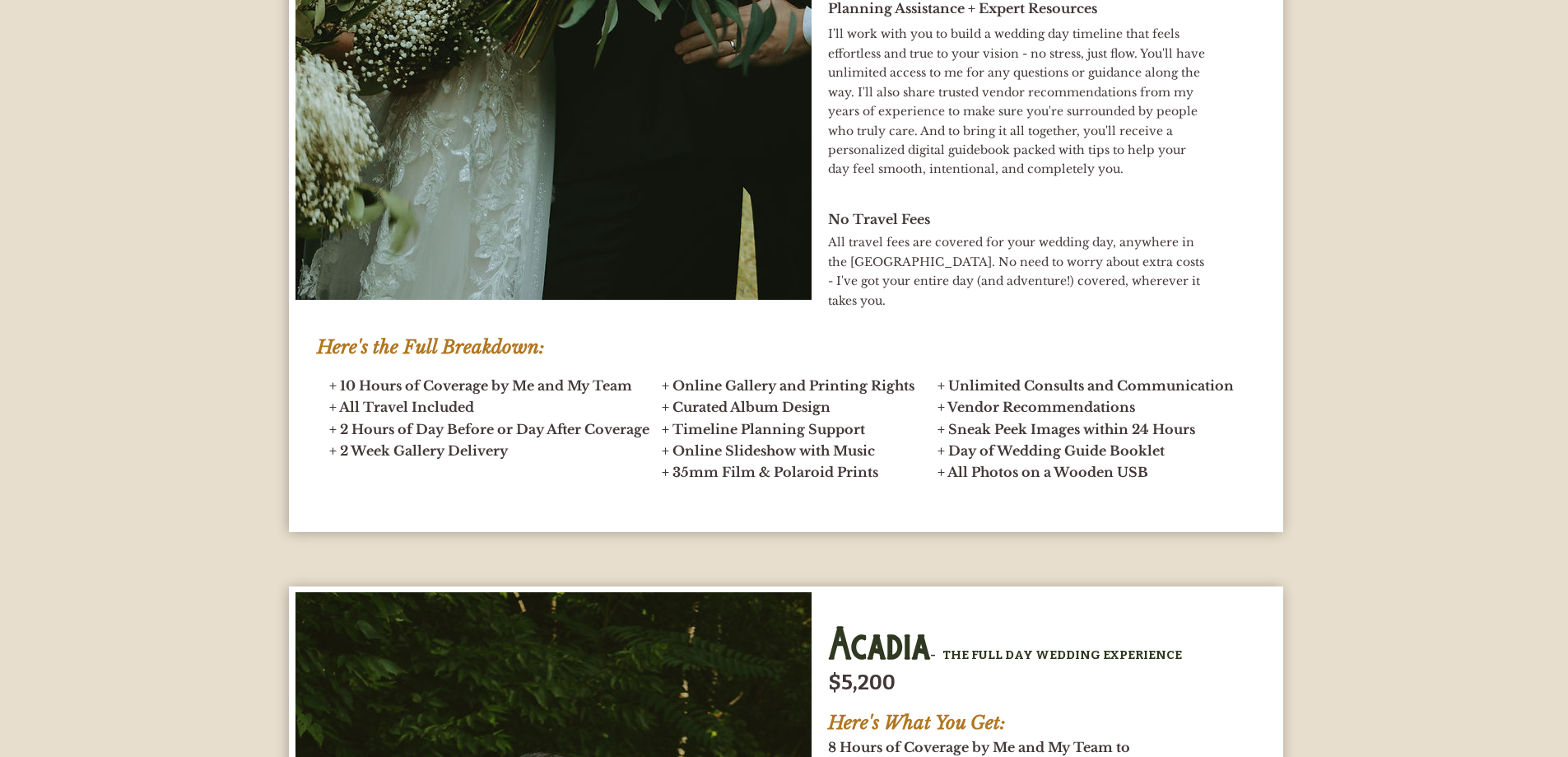
click at [584, 433] on span "+ 2 Hours of Day Before or Day After Coverage + 2 Week Gallery Delivery" at bounding box center [490, 440] width 321 height 38
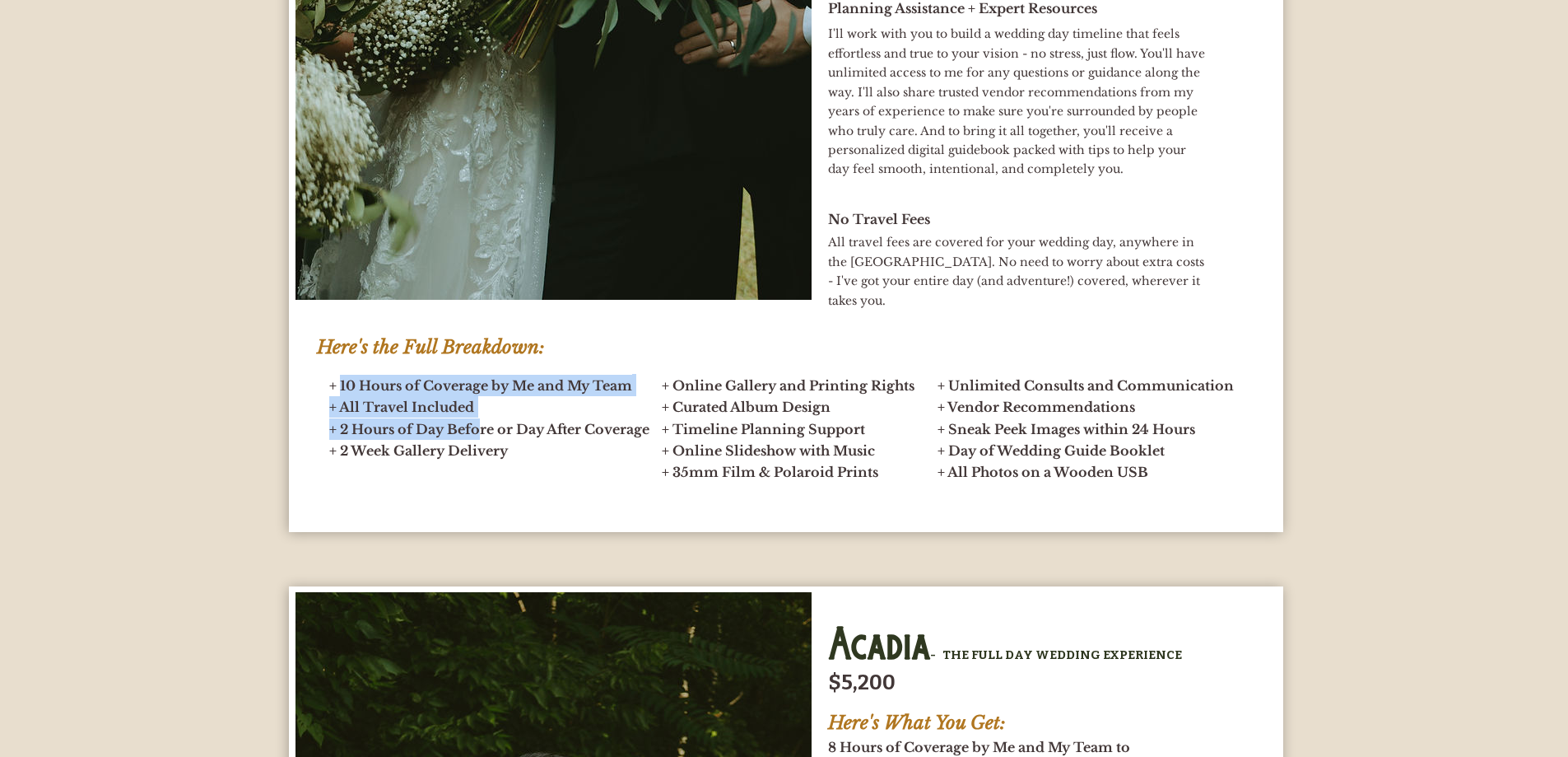
drag, startPoint x: 340, startPoint y: 389, endPoint x: 479, endPoint y: 424, distance: 143.3
click at [477, 424] on h2 "+ 10 Hours of Coverage by Me and My Team + All Travel Included + 2 Hours of Day…" at bounding box center [490, 418] width 322 height 87
click at [500, 415] on h2 "+ 10 Hours of Coverage by Me and My Team + All Travel Included + 2 Hours of Day…" at bounding box center [490, 418] width 322 height 87
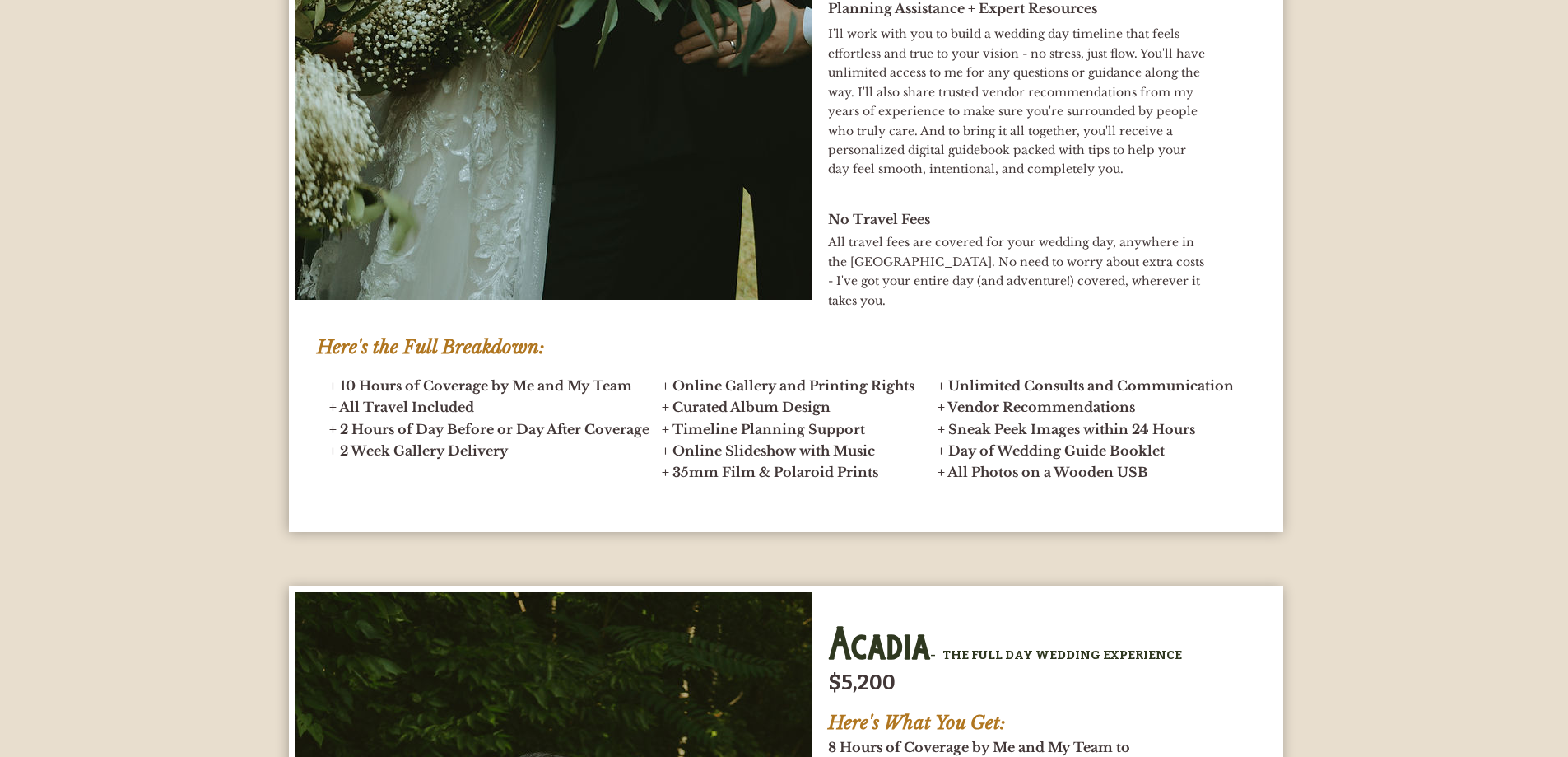
click at [473, 406] on span "+ All Travel Included" at bounding box center [402, 406] width 145 height 16
click at [508, 451] on span "+ 2 Hours of Day Before or Day After Coverage + 2 Week Gallery Delivery" at bounding box center [490, 440] width 321 height 38
click at [507, 452] on span "+ 2 Hours of Day Before or Day After Coverage + 2 Week Gallery Delivery" at bounding box center [490, 440] width 321 height 38
